Goal: Task Accomplishment & Management: Manage account settings

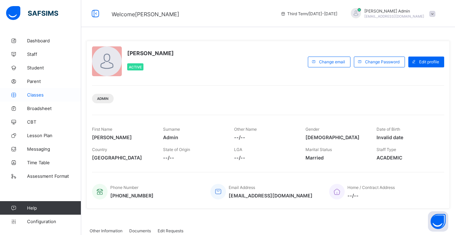
click at [31, 97] on link "Classes" at bounding box center [40, 95] width 81 height 14
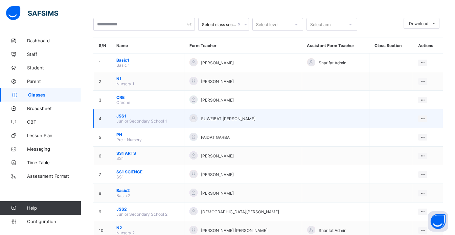
scroll to position [27, 0]
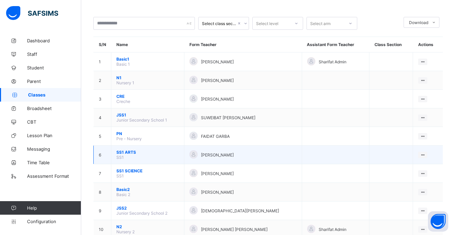
click at [119, 151] on span "SS1 ARTS" at bounding box center [147, 151] width 63 height 5
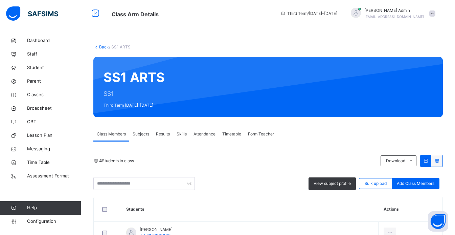
click at [186, 135] on span "Skills" at bounding box center [182, 134] width 10 height 6
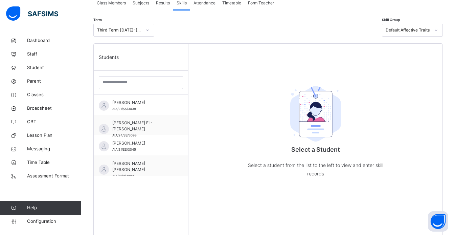
scroll to position [135, 0]
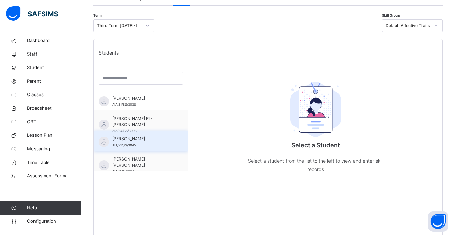
click at [149, 140] on span "BAKO MUHAMMAD" at bounding box center [142, 139] width 61 height 6
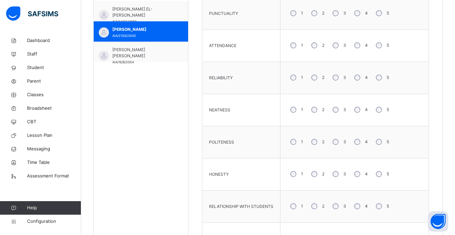
scroll to position [356, 0]
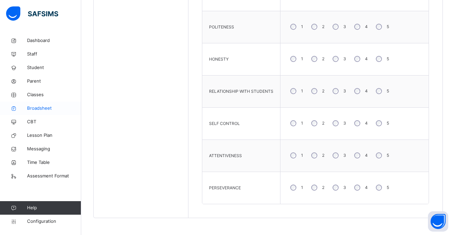
click at [34, 108] on span "Broadsheet" at bounding box center [54, 108] width 54 height 7
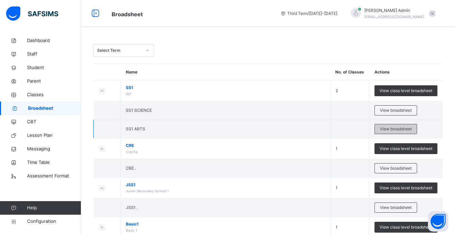
click at [394, 127] on span "View broadsheet" at bounding box center [396, 129] width 32 height 6
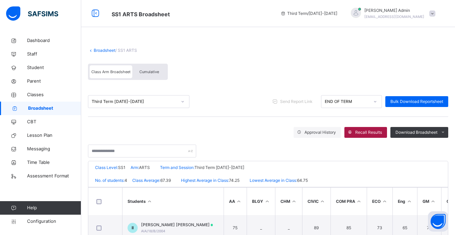
click at [376, 132] on span "Recall Results" at bounding box center [368, 132] width 27 height 6
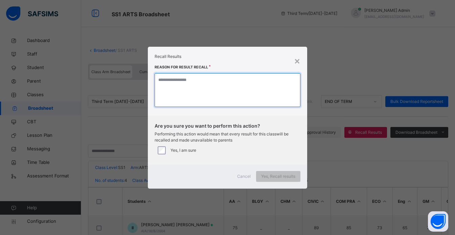
click at [189, 84] on textarea at bounding box center [228, 90] width 146 height 34
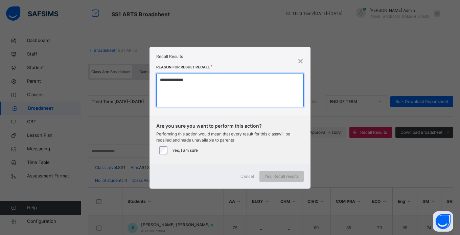
type textarea "**********"
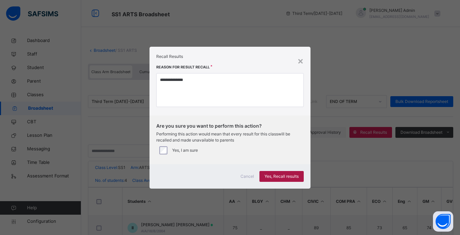
click at [292, 178] on span "Yes, Recall results" at bounding box center [281, 176] width 34 height 6
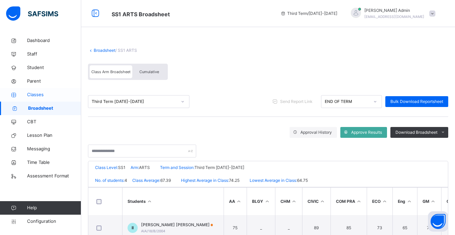
click at [36, 93] on span "Classes" at bounding box center [54, 94] width 54 height 7
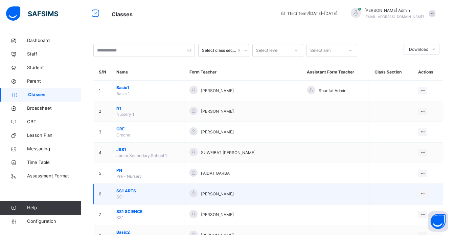
click at [128, 192] on span "SS1 ARTS" at bounding box center [147, 191] width 63 height 6
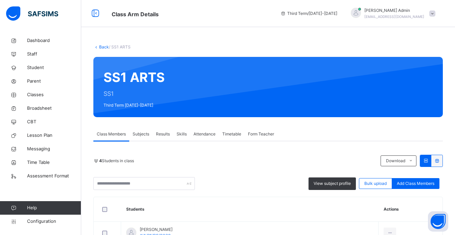
click at [185, 134] on span "Skills" at bounding box center [182, 134] width 10 height 6
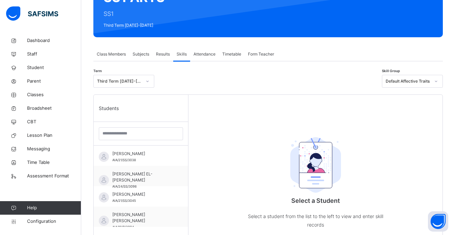
scroll to position [95, 0]
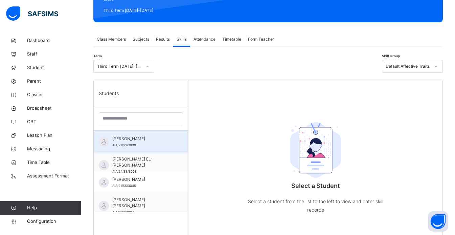
click at [151, 148] on div "ABDUL-AWWAL OLANREWAJU ONABEKUN AIA/21/SS/3038" at bounding box center [142, 142] width 61 height 12
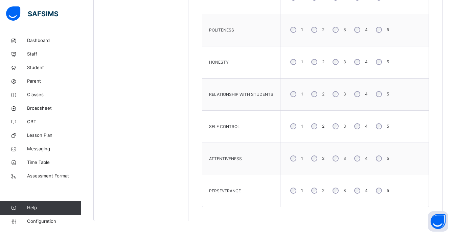
scroll to position [356, 0]
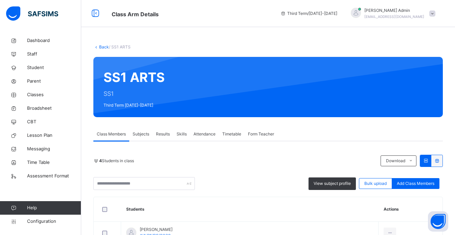
click at [184, 134] on span "Skills" at bounding box center [182, 134] width 10 height 6
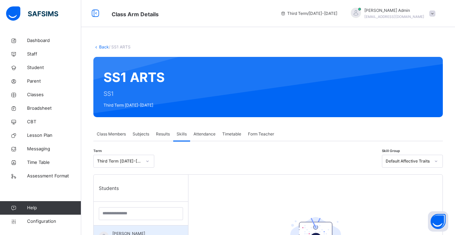
click at [151, 231] on span "ABDUL-AWWAL OLANREWAJU ONABEKUN" at bounding box center [142, 233] width 61 height 6
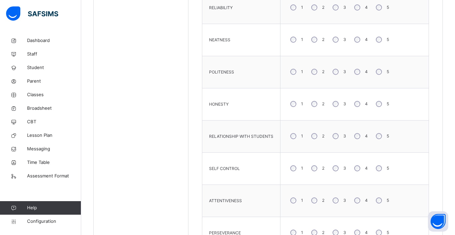
scroll to position [356, 0]
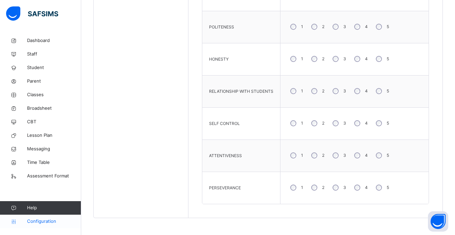
click at [49, 221] on span "Configuration" at bounding box center [54, 221] width 54 height 7
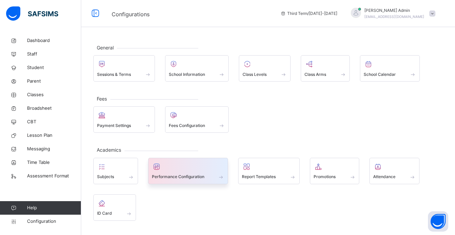
click at [158, 178] on span "Performance Configuration" at bounding box center [178, 176] width 52 height 6
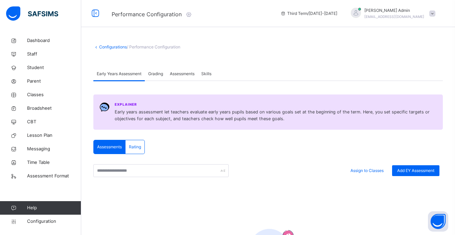
click at [158, 75] on span "Grading" at bounding box center [155, 74] width 15 height 6
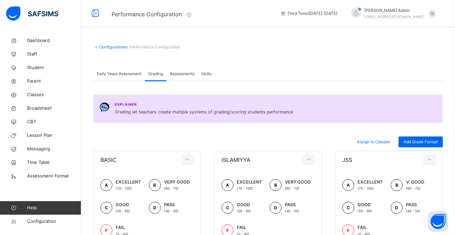
click at [182, 74] on span "Assessments" at bounding box center [182, 74] width 25 height 6
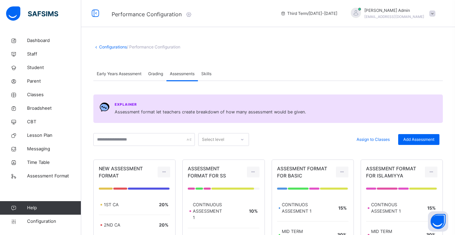
click at [206, 74] on span "Skills" at bounding box center [206, 74] width 10 height 6
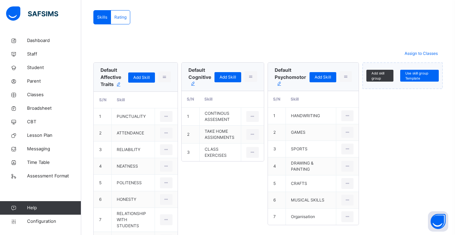
scroll to position [112, 0]
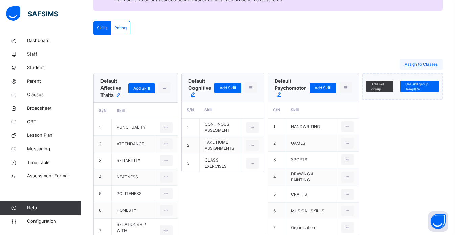
click at [419, 64] on span "Assign to Classes" at bounding box center [420, 64] width 33 height 6
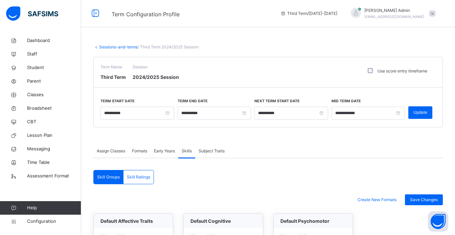
click at [216, 149] on span "Subject Traits" at bounding box center [211, 151] width 26 height 6
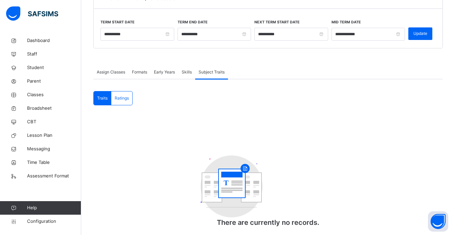
scroll to position [25, 0]
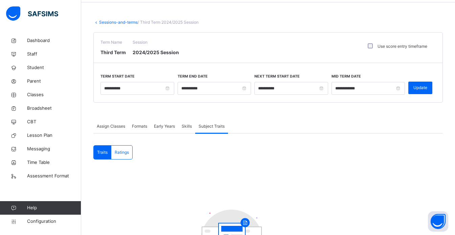
click at [117, 24] on link "Sessions-and-terms" at bounding box center [118, 22] width 39 height 5
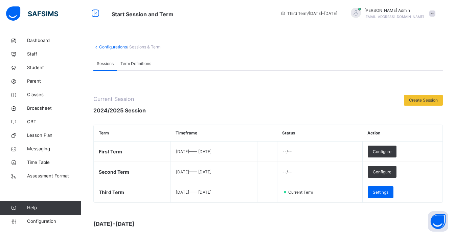
click at [113, 49] on link "Configurations" at bounding box center [113, 46] width 28 height 5
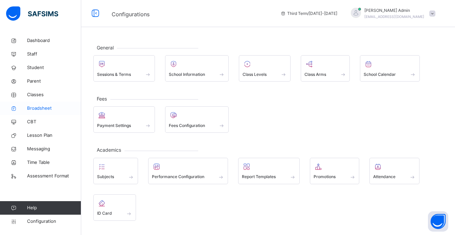
click at [37, 110] on span "Broadsheet" at bounding box center [54, 108] width 54 height 7
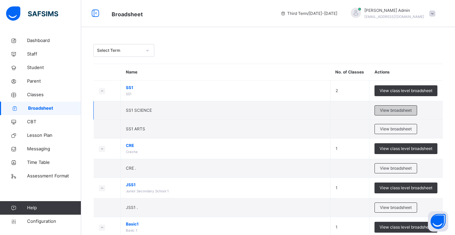
click at [398, 109] on span "View broadsheet" at bounding box center [396, 110] width 32 height 6
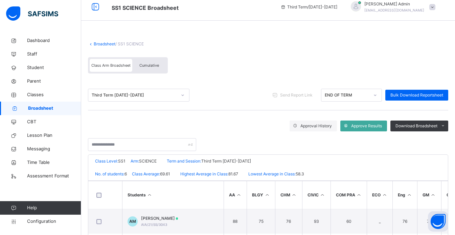
scroll to position [6, 0]
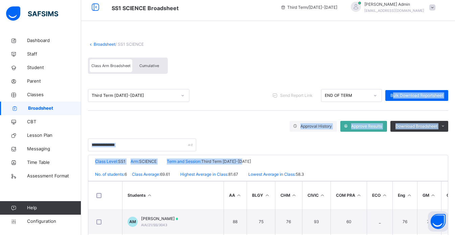
drag, startPoint x: 398, startPoint y: 109, endPoint x: 370, endPoint y: 153, distance: 52.4
click at [370, 153] on div "Broadsheet / SS1 SCIENCE Class Arm Broadsheet Cumulative Third Term 2024-2025 S…" at bounding box center [268, 196] width 374 height 336
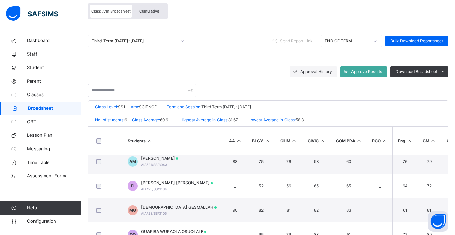
scroll to position [135, 0]
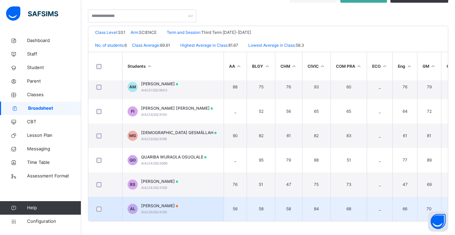
click at [178, 209] on div "ABDULBASIT LAWANI AIA/25/SS/3108" at bounding box center [159, 209] width 37 height 12
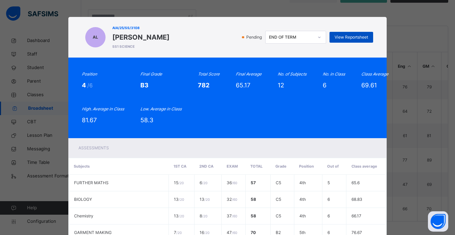
click at [350, 35] on span "View Reportsheet" at bounding box center [350, 37] width 33 height 6
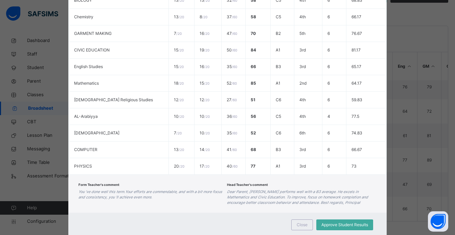
scroll to position [218, 0]
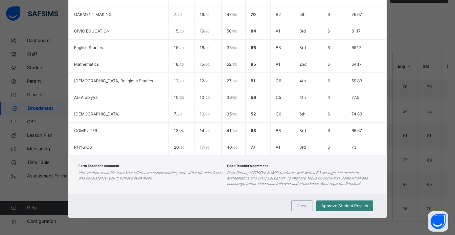
click at [341, 209] on div "Approve Student Results" at bounding box center [344, 205] width 57 height 11
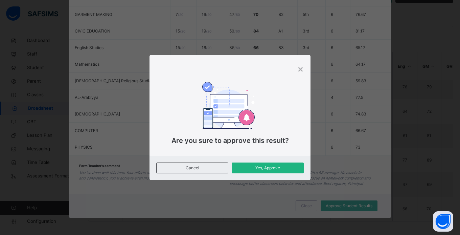
click at [282, 169] on span "Yes, Approve" at bounding box center [268, 168] width 62 height 6
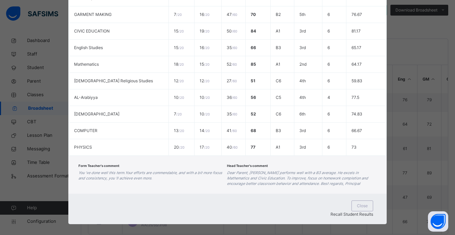
scroll to position [121, 0]
click at [357, 206] on span "Close" at bounding box center [362, 206] width 11 height 6
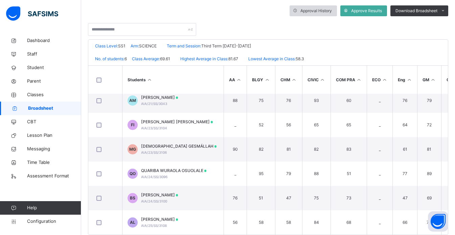
click at [315, 14] on span "Approval History" at bounding box center [315, 11] width 31 height 6
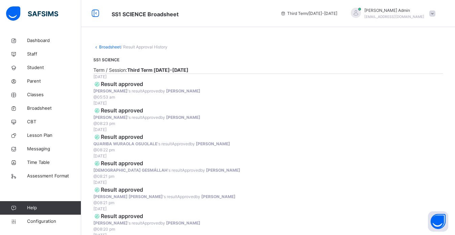
click at [111, 49] on div "Broadsheet / Result Approval History" at bounding box center [267, 47] width 349 height 6
click at [109, 47] on link "Broadsheet" at bounding box center [110, 46] width 22 height 5
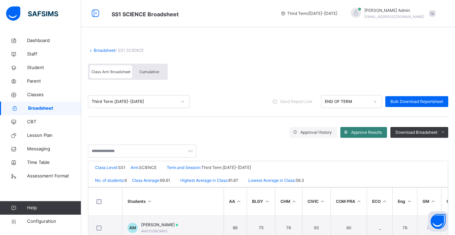
click at [364, 131] on span "Approve Results" at bounding box center [366, 132] width 31 height 6
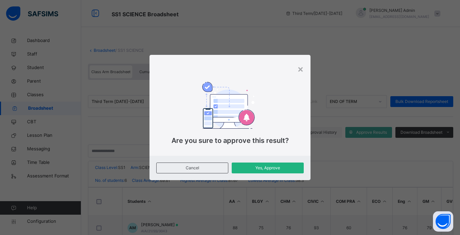
click at [288, 165] on span "Yes, Approve" at bounding box center [268, 168] width 62 height 6
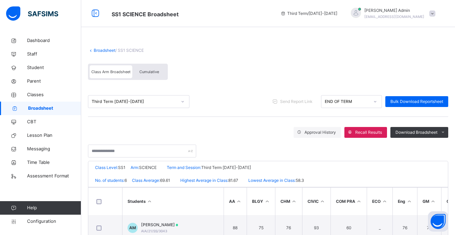
click at [241, 148] on div at bounding box center [268, 148] width 360 height 20
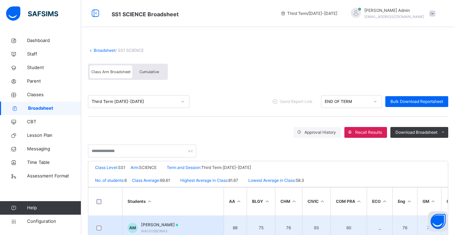
click at [177, 225] on span "ABDULAZIZ MARYAM" at bounding box center [159, 224] width 37 height 6
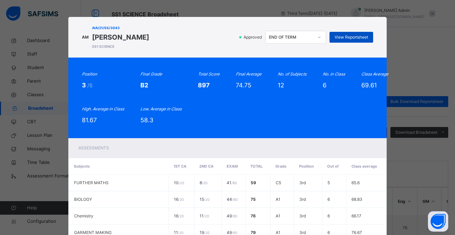
click at [348, 40] on span "View Reportsheet" at bounding box center [350, 37] width 33 height 6
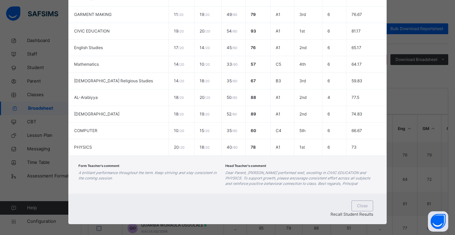
scroll to position [95, 0]
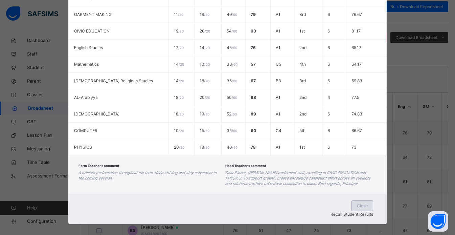
click at [357, 207] on span "Close" at bounding box center [362, 206] width 11 height 6
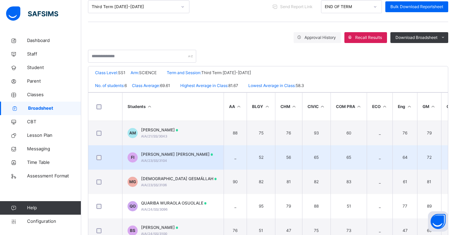
click at [131, 151] on td "FI FATIMA NANA ISHAQ AIA/23/SS/3104" at bounding box center [172, 157] width 101 height 24
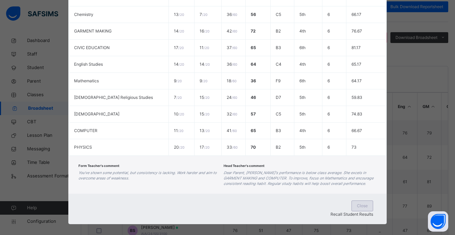
click at [357, 207] on span "Close" at bounding box center [362, 206] width 11 height 6
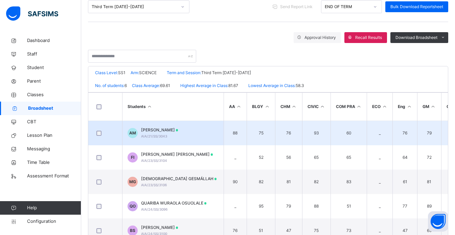
click at [170, 131] on span "ABDULAZIZ MARYAM" at bounding box center [159, 130] width 37 height 6
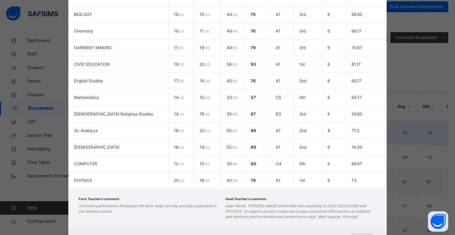
scroll to position [8, 0]
click at [351, 233] on div "Close" at bounding box center [362, 238] width 22 height 11
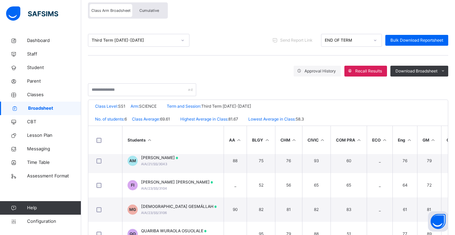
scroll to position [27, 0]
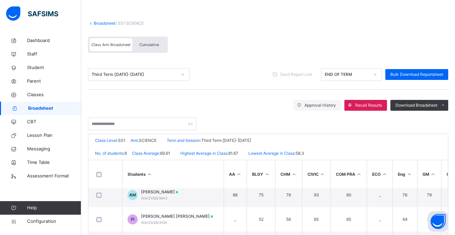
click at [107, 22] on link "Broadsheet" at bounding box center [105, 23] width 22 height 5
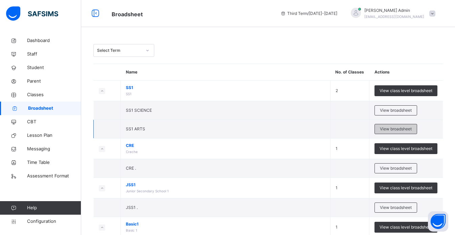
click at [399, 129] on span "View broadsheet" at bounding box center [396, 129] width 32 height 6
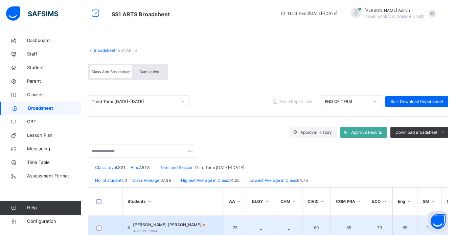
click at [207, 227] on td "II IBRAHIM MOHAMMED INUWA AIA/18/B/2004" at bounding box center [172, 227] width 101 height 25
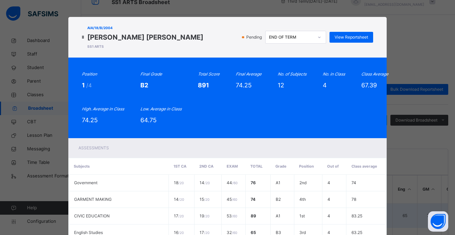
scroll to position [14, 0]
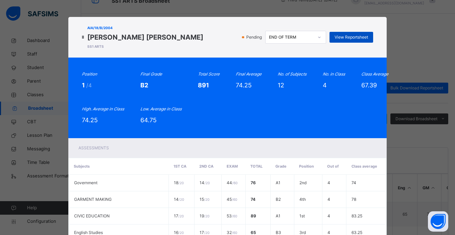
click at [345, 37] on span "View Reportsheet" at bounding box center [350, 37] width 33 height 6
click at [342, 95] on div "Position 1 /4 Final Grade B2 Total Score 891 Final Average 74.25 No. of Subject…" at bounding box center [227, 97] width 291 height 53
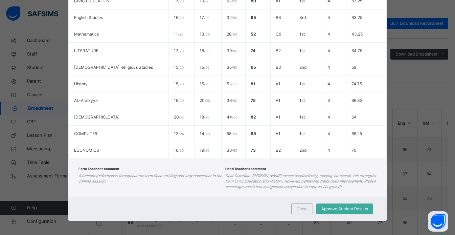
scroll to position [218, 0]
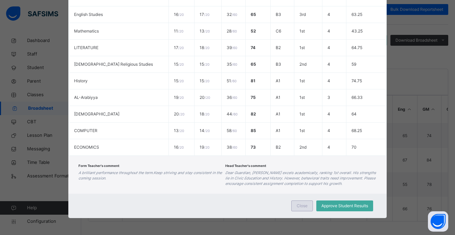
click at [297, 203] on span "Close" at bounding box center [302, 206] width 11 height 6
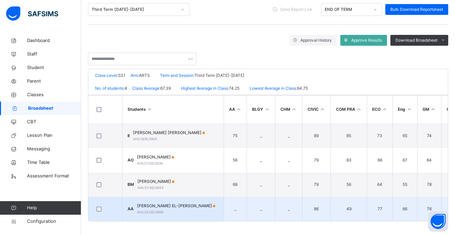
click at [188, 203] on span "ABDULKADIR EL-RASHEED ALIYU" at bounding box center [176, 206] width 78 height 6
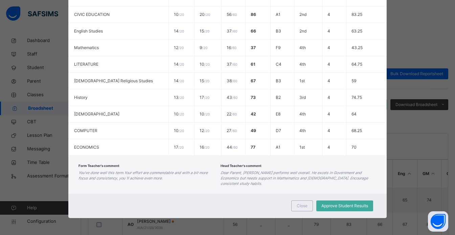
scroll to position [27, 0]
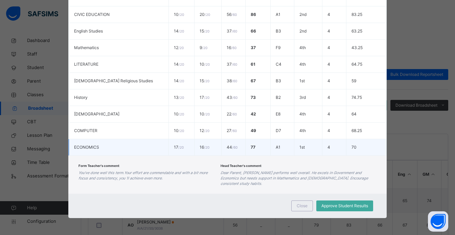
click at [271, 144] on td "A1" at bounding box center [282, 147] width 24 height 17
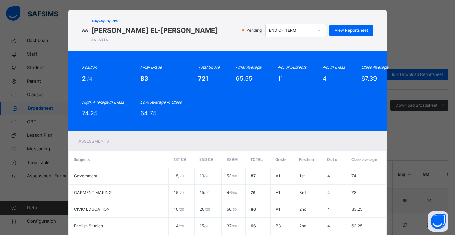
scroll to position [0, 0]
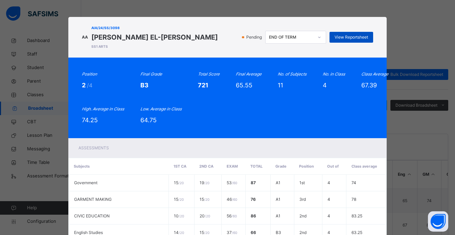
click at [355, 36] on span "View Reportsheet" at bounding box center [350, 37] width 33 height 6
click at [354, 104] on div "Position 2 /4 Final Grade B3 Total Score 721 Final Average 65.55 No. of Subject…" at bounding box center [227, 97] width 291 height 53
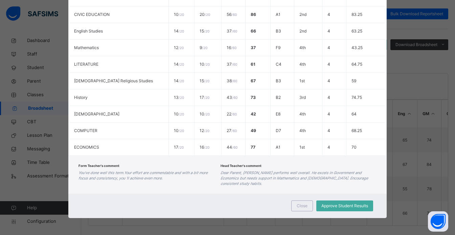
scroll to position [95, 0]
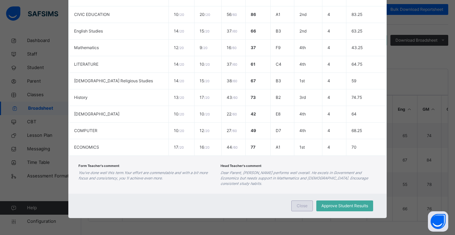
click at [301, 206] on span "Close" at bounding box center [302, 206] width 11 height 6
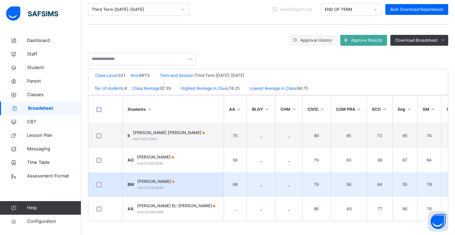
click at [174, 185] on div "BAKO MUHAMMAD AIA/21/SS/3045" at bounding box center [155, 184] width 37 height 12
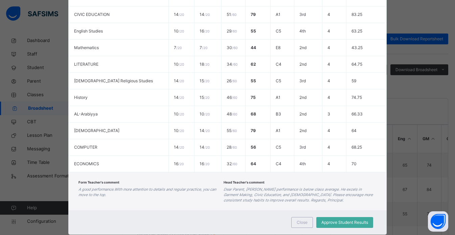
scroll to position [54, 0]
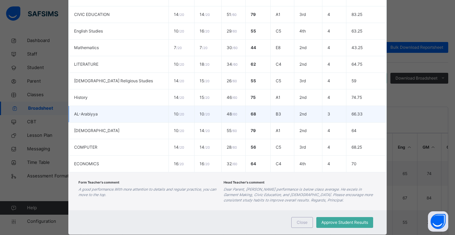
click at [245, 107] on td "68" at bounding box center [257, 114] width 25 height 17
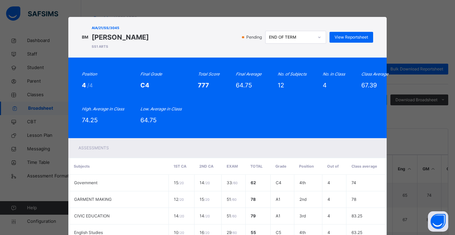
scroll to position [27, 0]
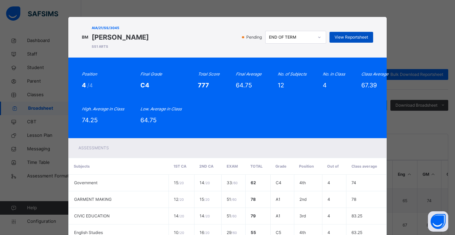
click at [357, 38] on span "View Reportsheet" at bounding box center [350, 37] width 33 height 6
click at [357, 90] on div "Position 4 /4 Final Grade C4 Total Score 777 Final Average 64.75 No. of Subject…" at bounding box center [227, 97] width 291 height 53
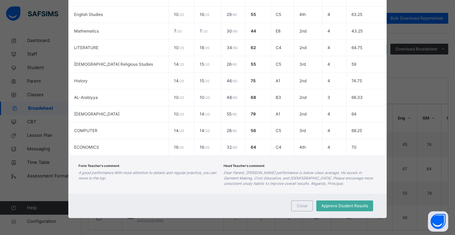
scroll to position [95, 0]
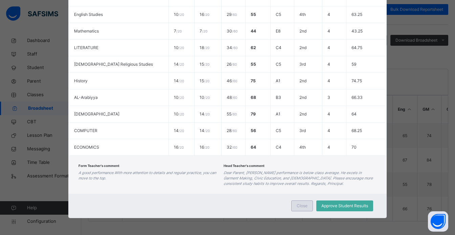
click at [304, 206] on span "Close" at bounding box center [302, 206] width 11 height 6
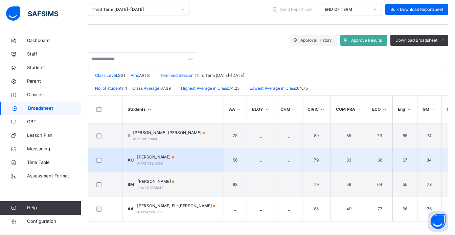
click at [174, 160] on div "ABDUL-AWWAL OLANREWAJU ONABEKUN AIA/21/SS/3038" at bounding box center [155, 160] width 37 height 12
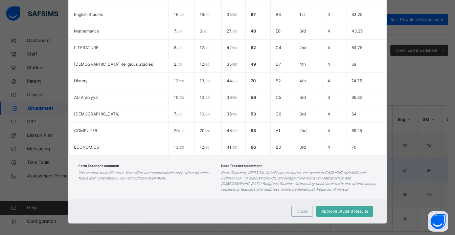
scroll to position [81, 0]
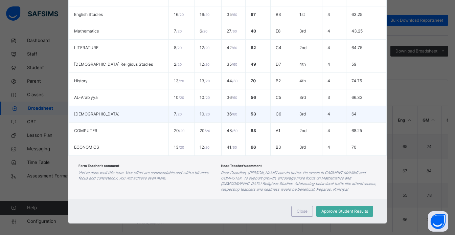
click at [221, 122] on td "36 / 60" at bounding box center [233, 114] width 24 height 17
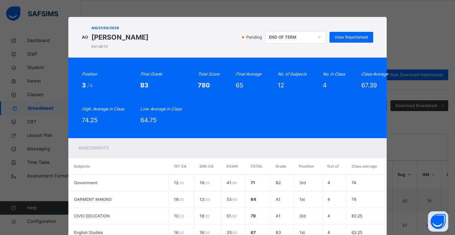
scroll to position [0, 0]
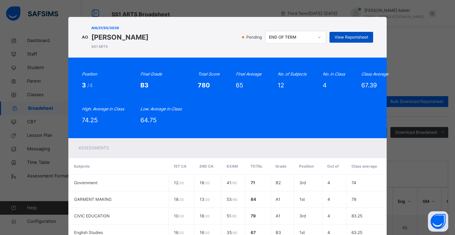
click at [349, 40] on span "View Reportsheet" at bounding box center [350, 37] width 33 height 6
click at [368, 105] on div "Position 3 /4 Final Grade B3 Total Score 780 Final Average 65 No. of Subjects 1…" at bounding box center [227, 97] width 291 height 53
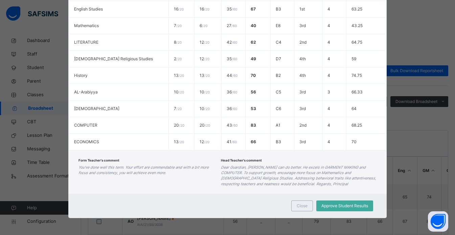
scroll to position [233, 0]
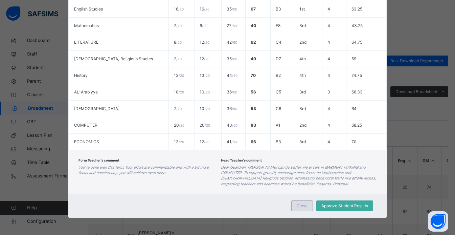
click at [300, 206] on span "Close" at bounding box center [302, 206] width 11 height 6
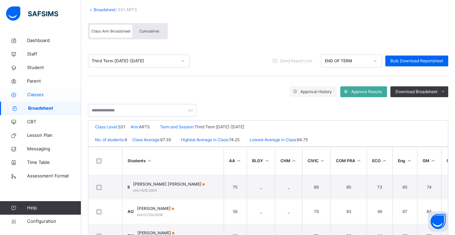
click at [43, 95] on span "Classes" at bounding box center [54, 94] width 54 height 7
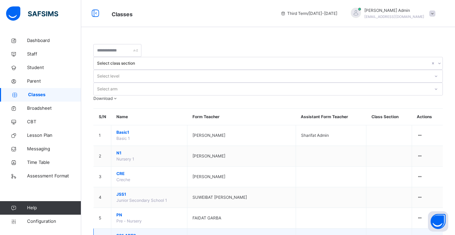
click at [136, 232] on span "SS1 ARTS" at bounding box center [149, 235] width 66 height 6
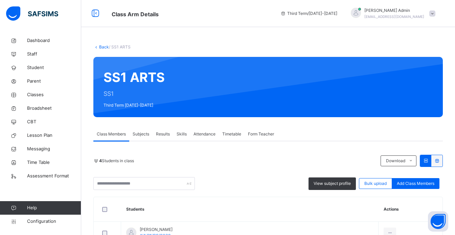
click at [183, 135] on span "Skills" at bounding box center [182, 134] width 10 height 6
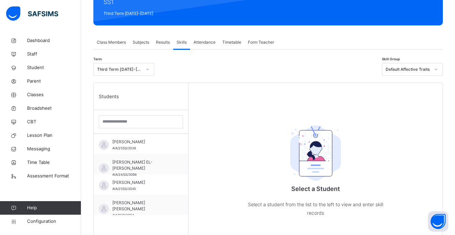
scroll to position [149, 0]
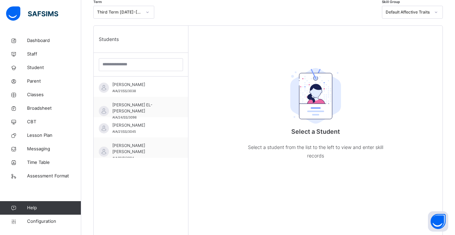
click at [183, 135] on div "BAKO MUHAMMAD AIA/21/SS/3045" at bounding box center [141, 127] width 94 height 20
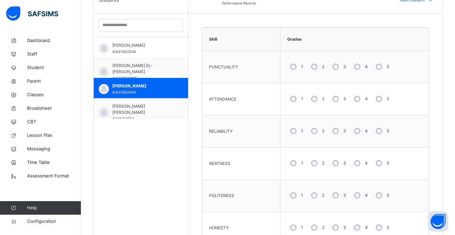
scroll to position [181, 0]
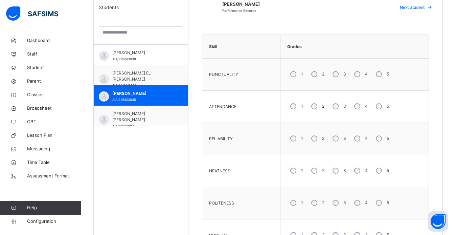
click at [384, 74] on div "5" at bounding box center [382, 74] width 18 height 14
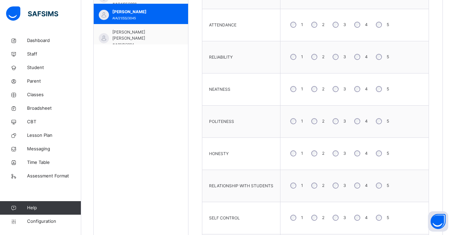
scroll to position [262, 0]
click at [366, 211] on div "4" at bounding box center [360, 217] width 18 height 14
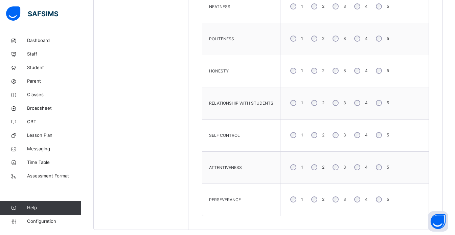
scroll to position [356, 0]
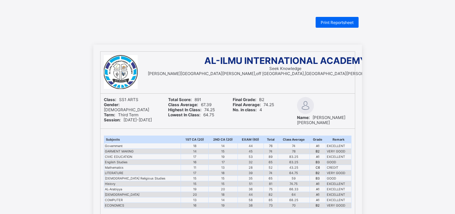
scroll to position [223, 0]
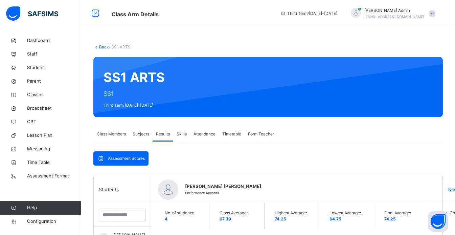
scroll to position [196, 0]
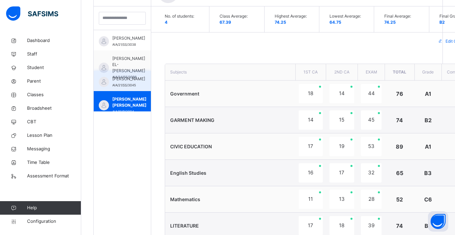
click at [128, 78] on span "BAKO MUHAMMAD" at bounding box center [128, 79] width 33 height 6
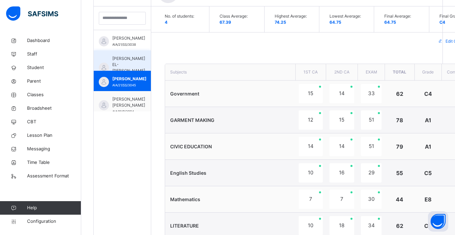
click at [129, 65] on span "ABDULKADIR EL-RASHEED ALIYU" at bounding box center [128, 64] width 33 height 18
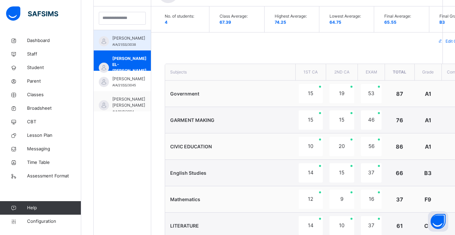
click at [121, 41] on span "[PERSON_NAME]" at bounding box center [128, 38] width 33 height 6
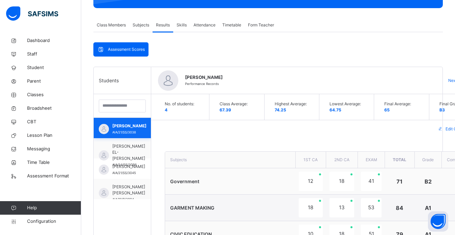
scroll to position [75, 0]
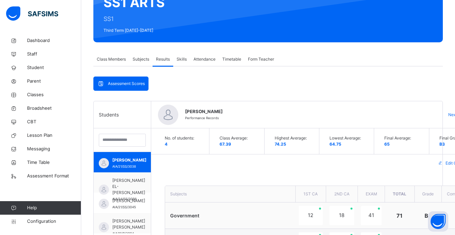
click at [182, 58] on span "Skills" at bounding box center [182, 59] width 10 height 6
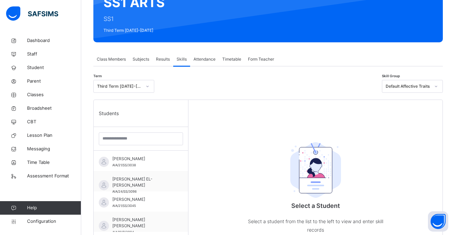
click at [182, 58] on span "Skills" at bounding box center [182, 59] width 10 height 6
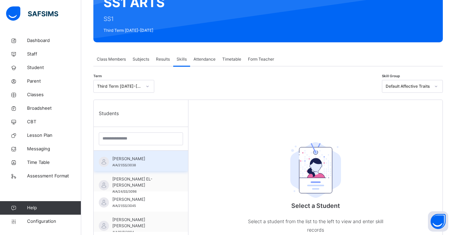
click at [133, 157] on span "[PERSON_NAME]" at bounding box center [142, 159] width 61 height 6
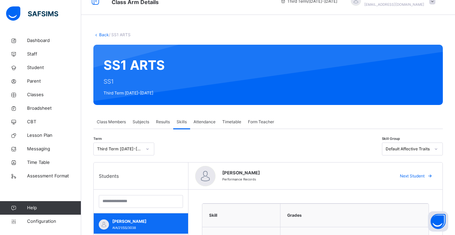
scroll to position [0, 0]
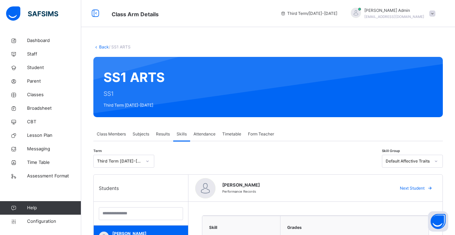
click at [435, 13] on span at bounding box center [432, 13] width 6 height 6
click at [33, 83] on span "Parent" at bounding box center [54, 81] width 54 height 7
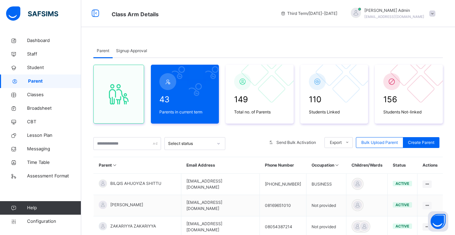
click at [122, 51] on span "Signup Approval" at bounding box center [131, 51] width 31 height 6
